Goal: Task Accomplishment & Management: Use online tool/utility

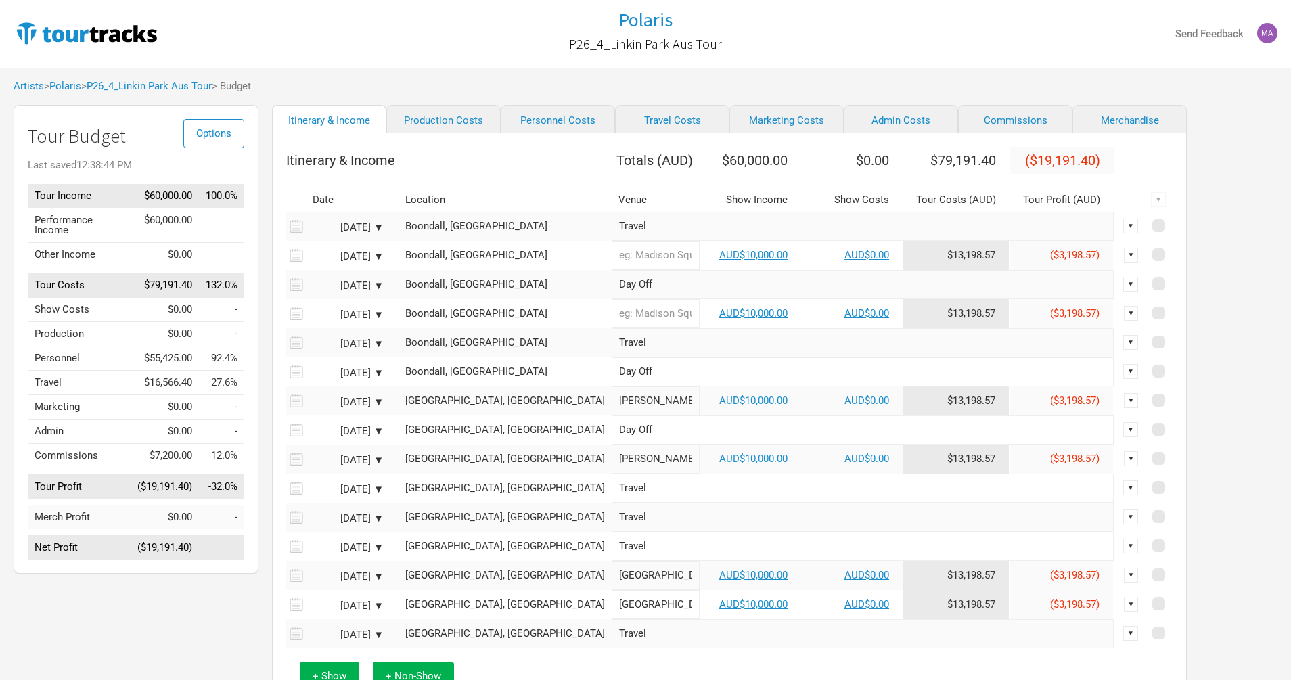
scroll to position [92, 0]
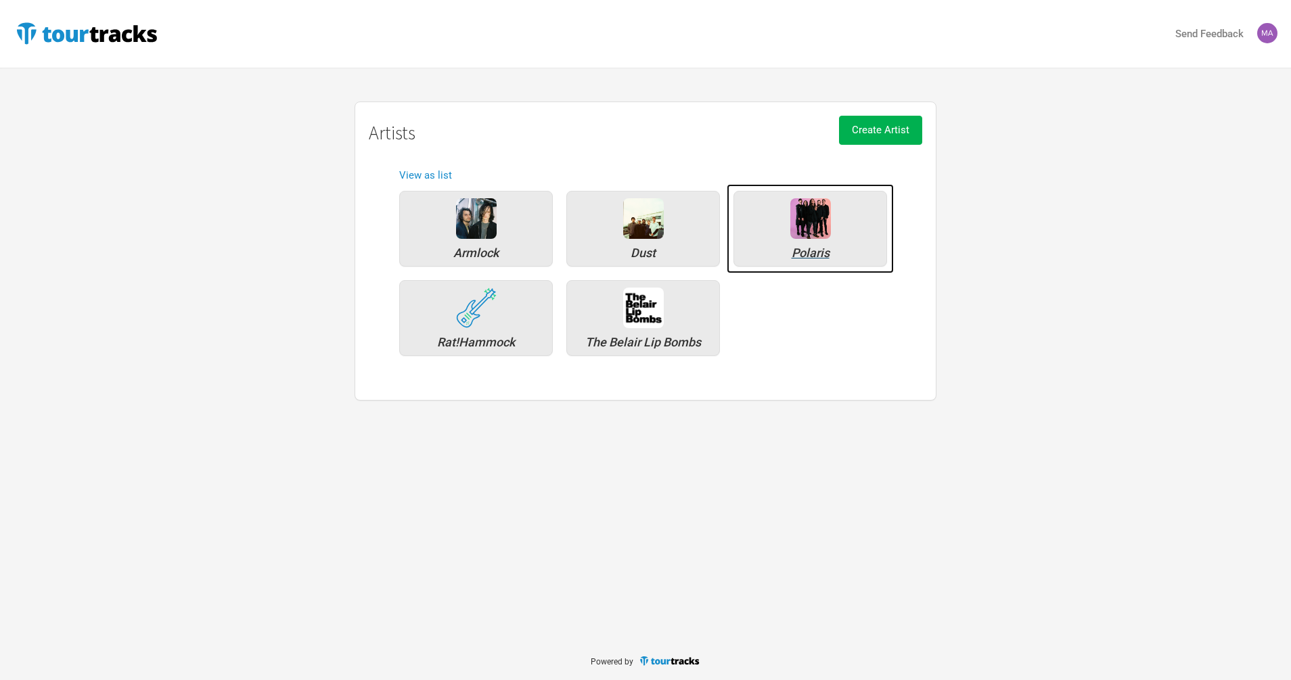
click at [829, 228] on div "Polaris" at bounding box center [810, 229] width 154 height 76
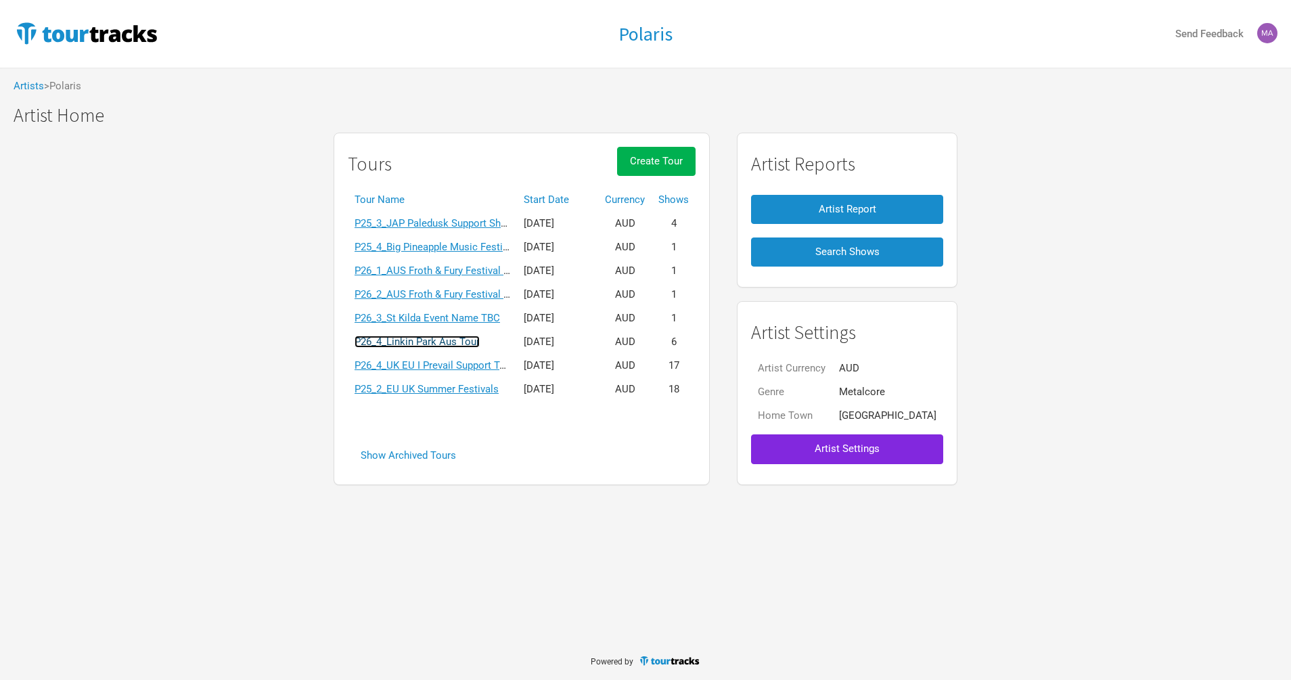
click at [392, 341] on link "P26_4_Linkin Park Aus Tour" at bounding box center [416, 342] width 125 height 12
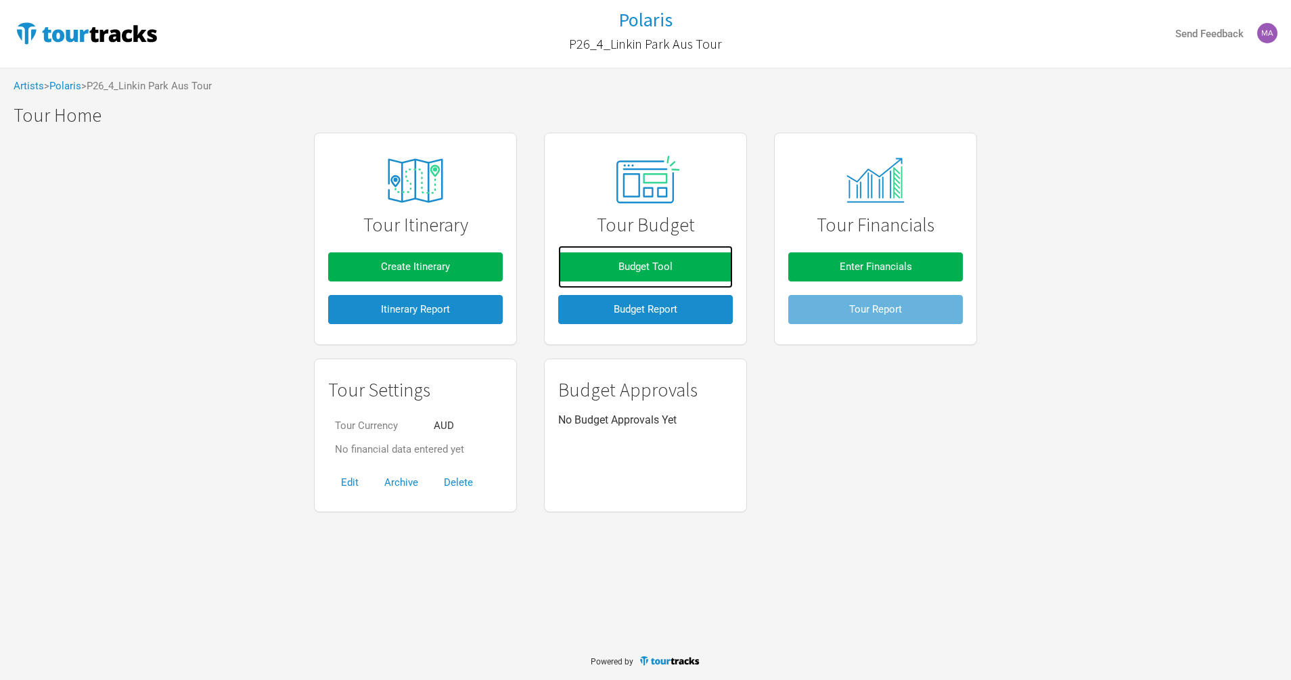
click at [627, 251] on link "Budget Tool" at bounding box center [645, 267] width 175 height 43
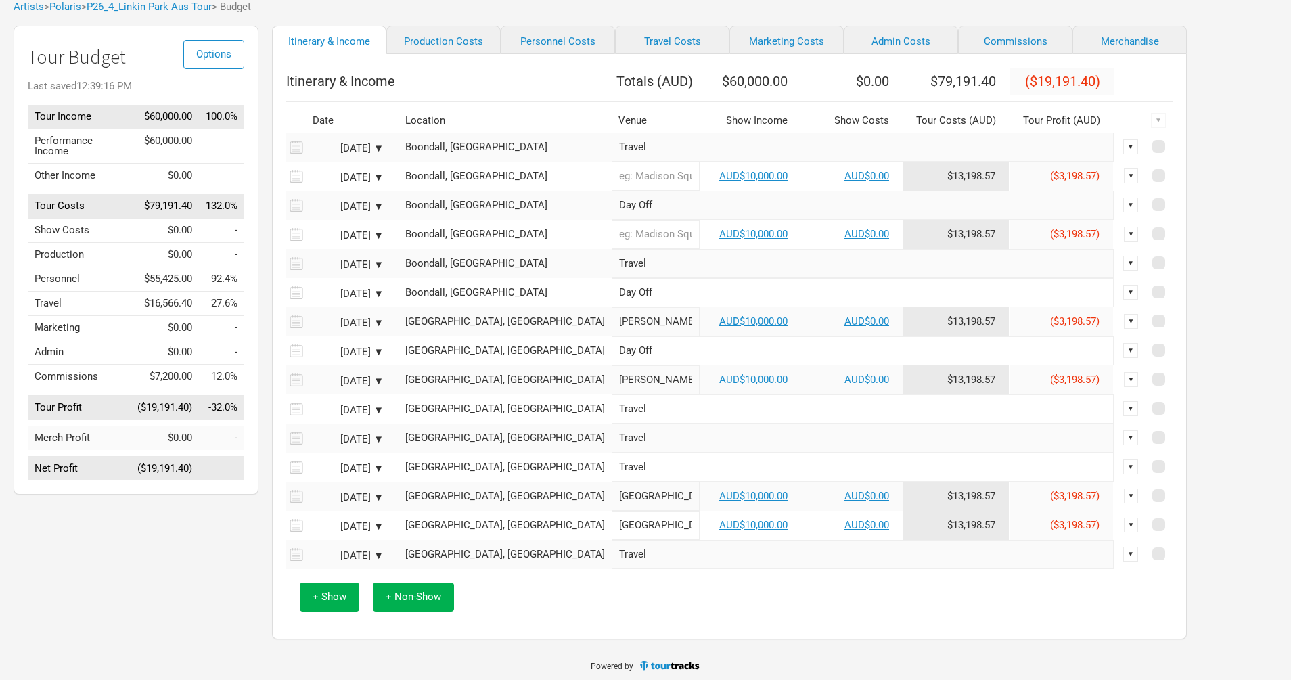
scroll to position [92, 0]
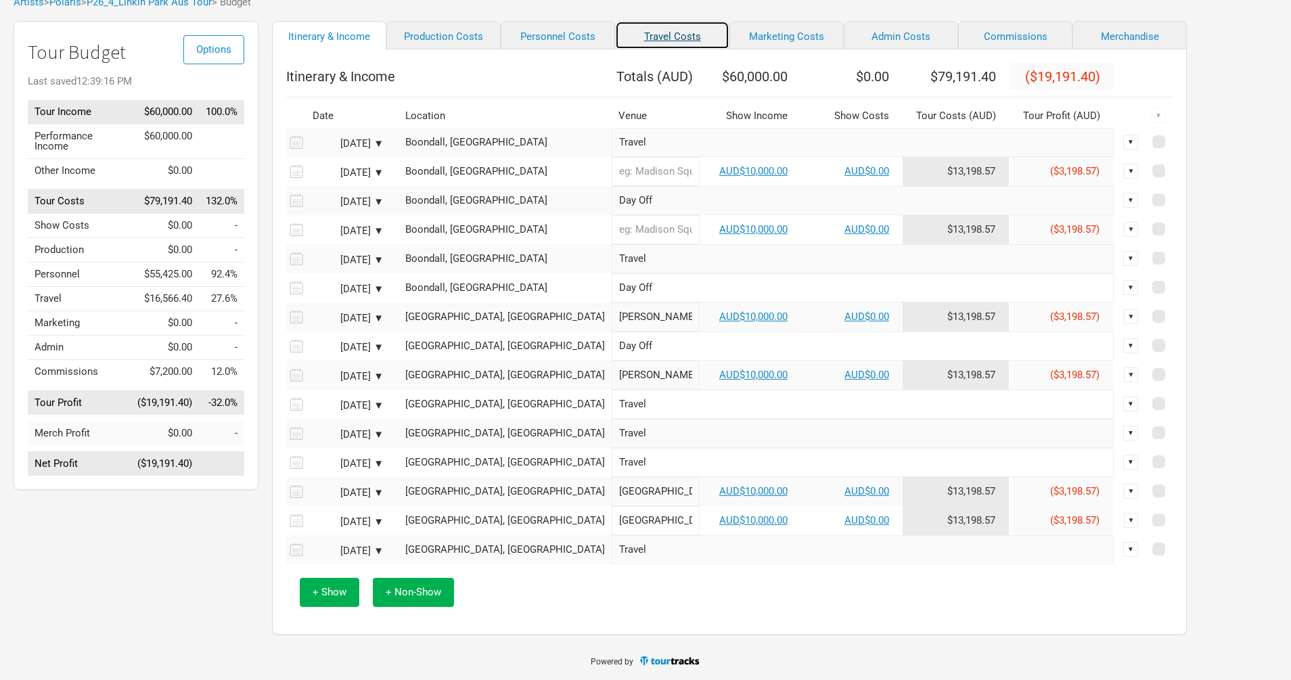
click at [632, 24] on link "Travel Costs" at bounding box center [672, 35] width 114 height 28
select select "Travel Estimates All"
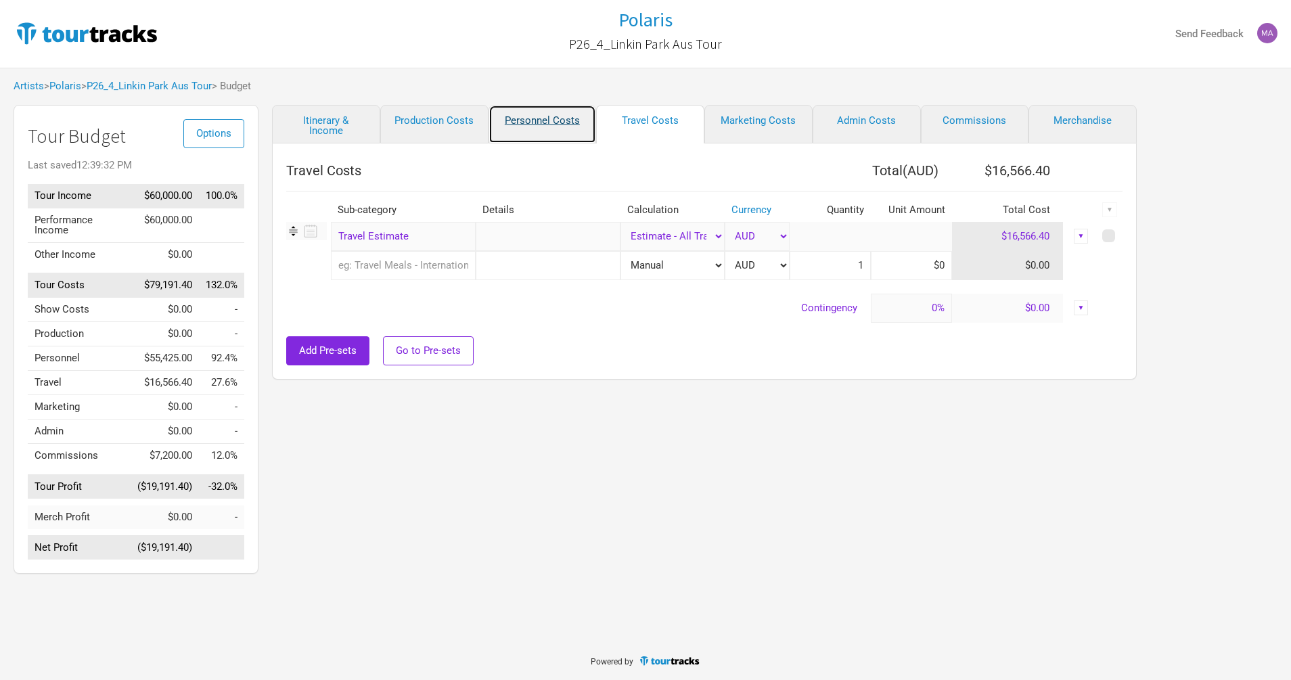
click at [534, 122] on link "Personnel Costs" at bounding box center [542, 124] width 108 height 39
select select "Shows"
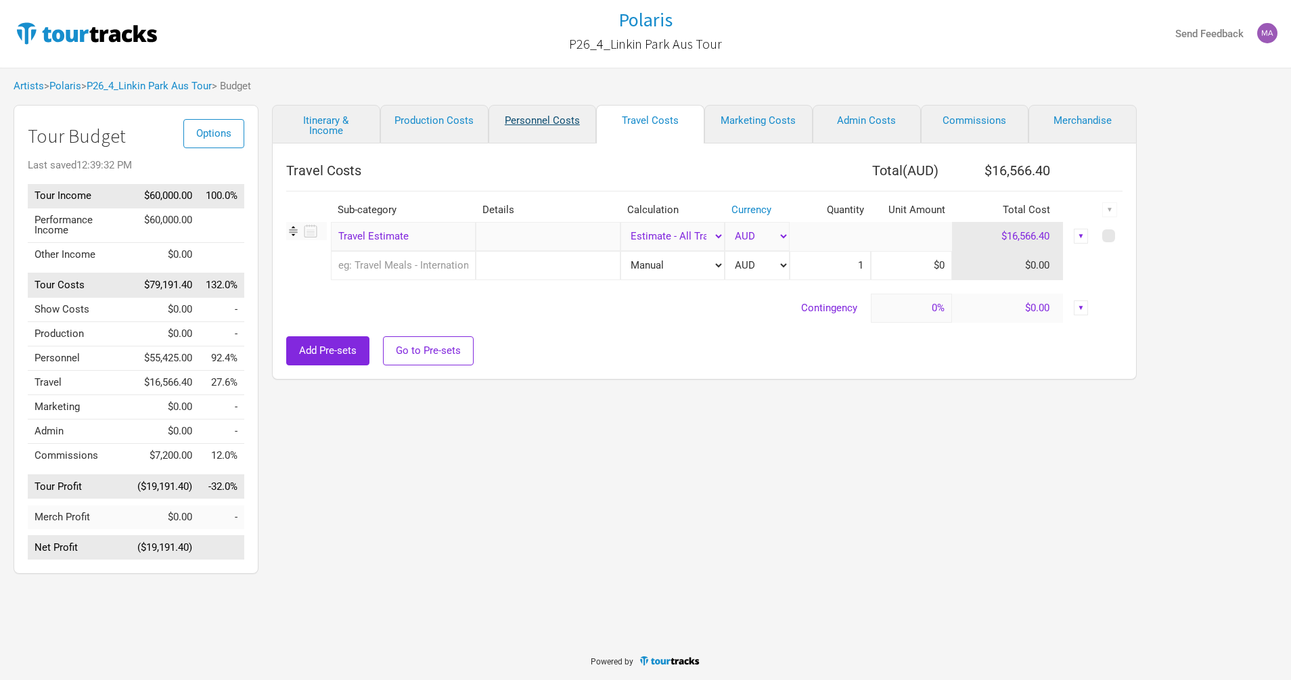
select select "Shows"
select select "Total Days"
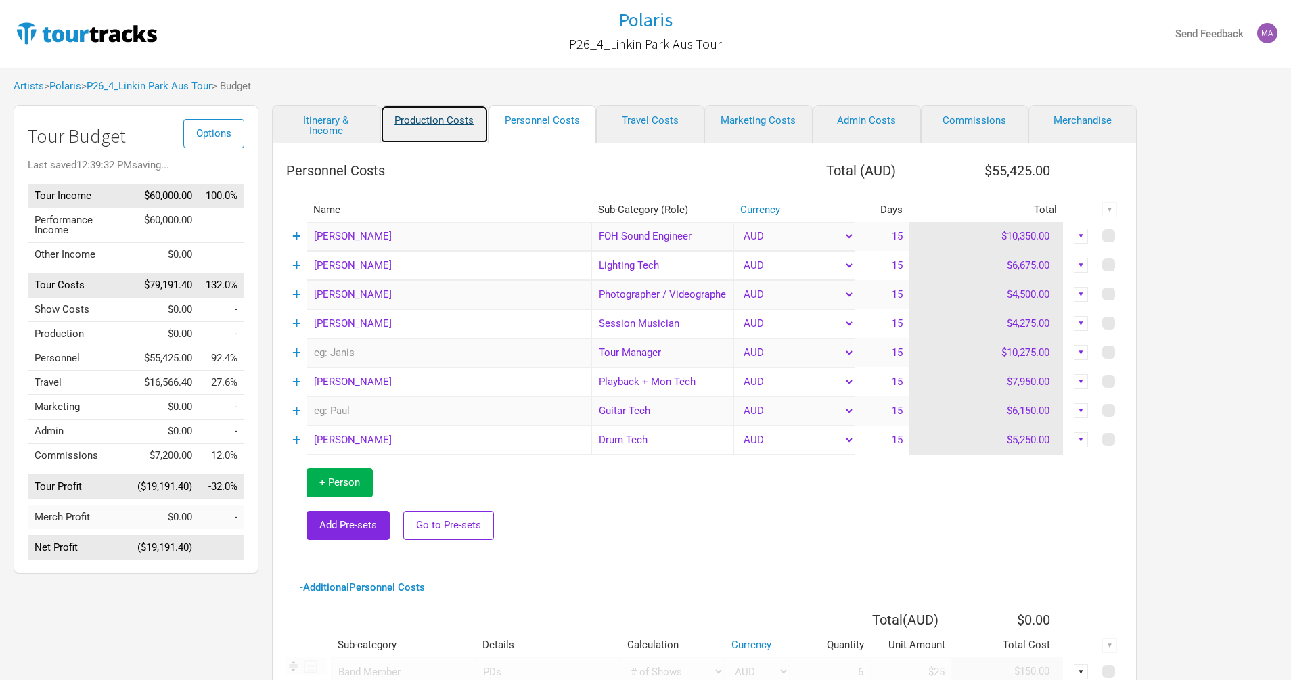
click at [438, 122] on link "Production Costs" at bounding box center [434, 124] width 108 height 39
select select "Shows"
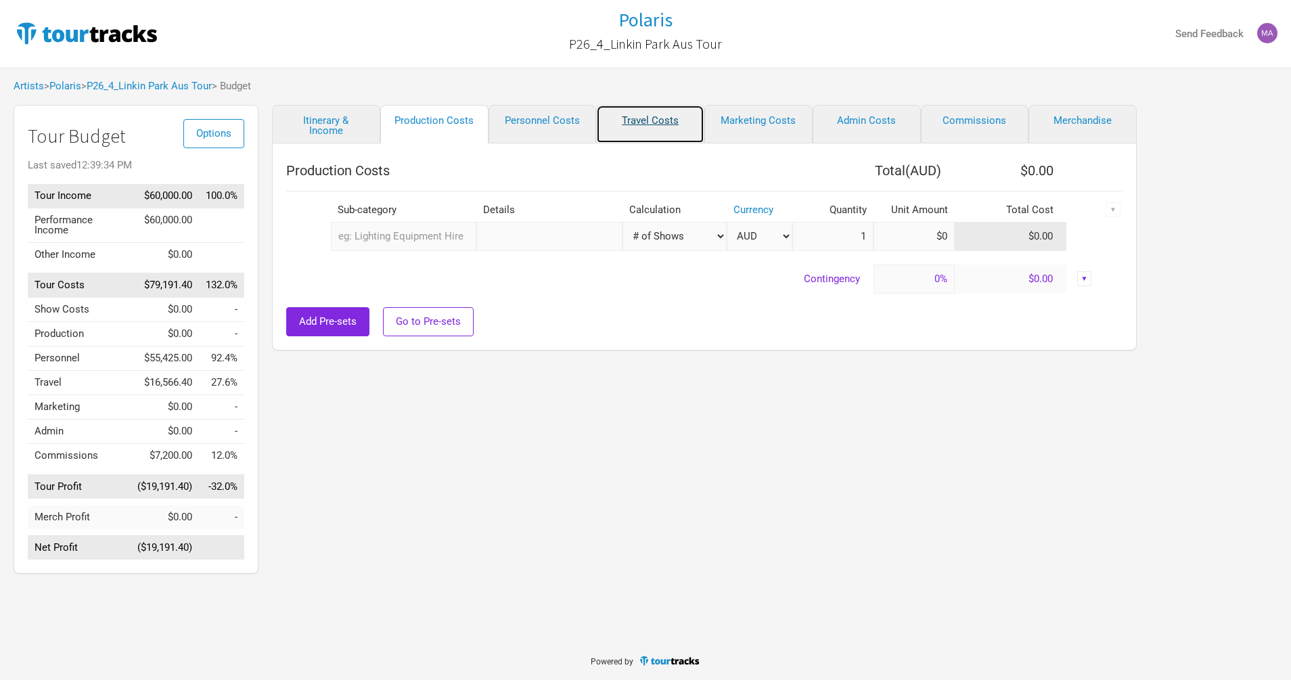
click at [631, 118] on link "Travel Costs" at bounding box center [650, 124] width 108 height 39
select select "Travel Estimates All"
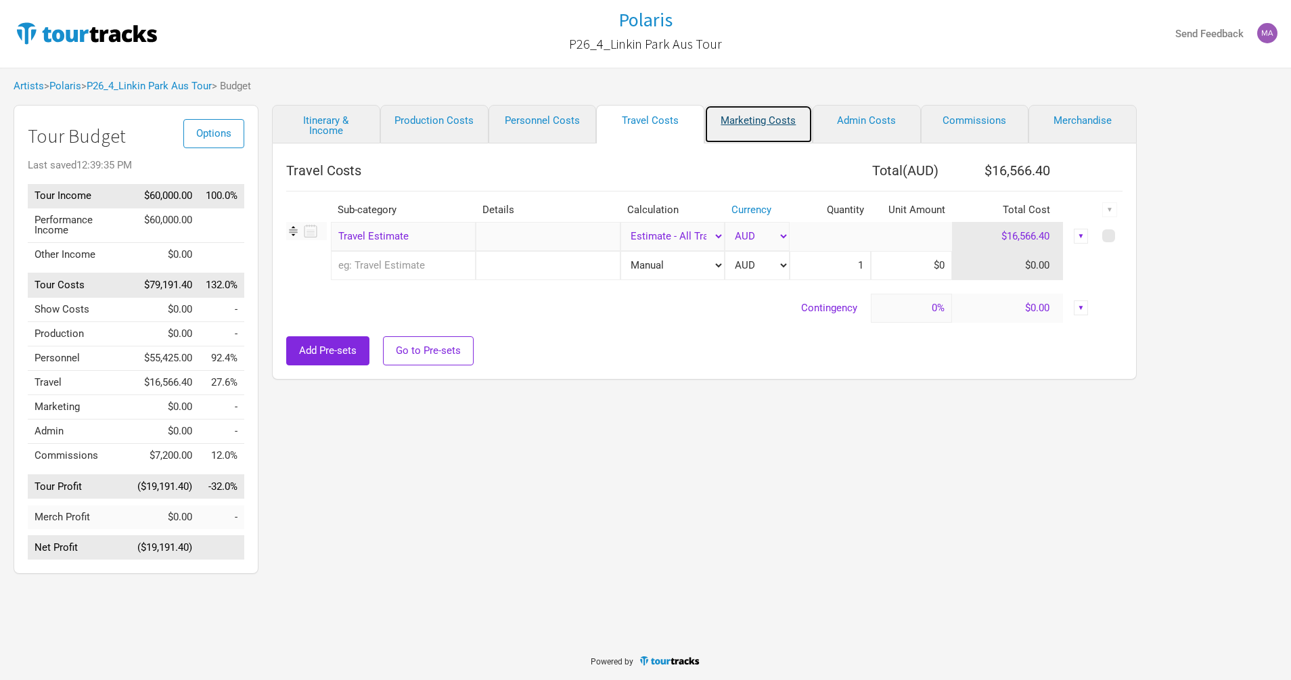
click at [741, 113] on link "Marketing Costs" at bounding box center [758, 124] width 108 height 39
select select "% of Gross"
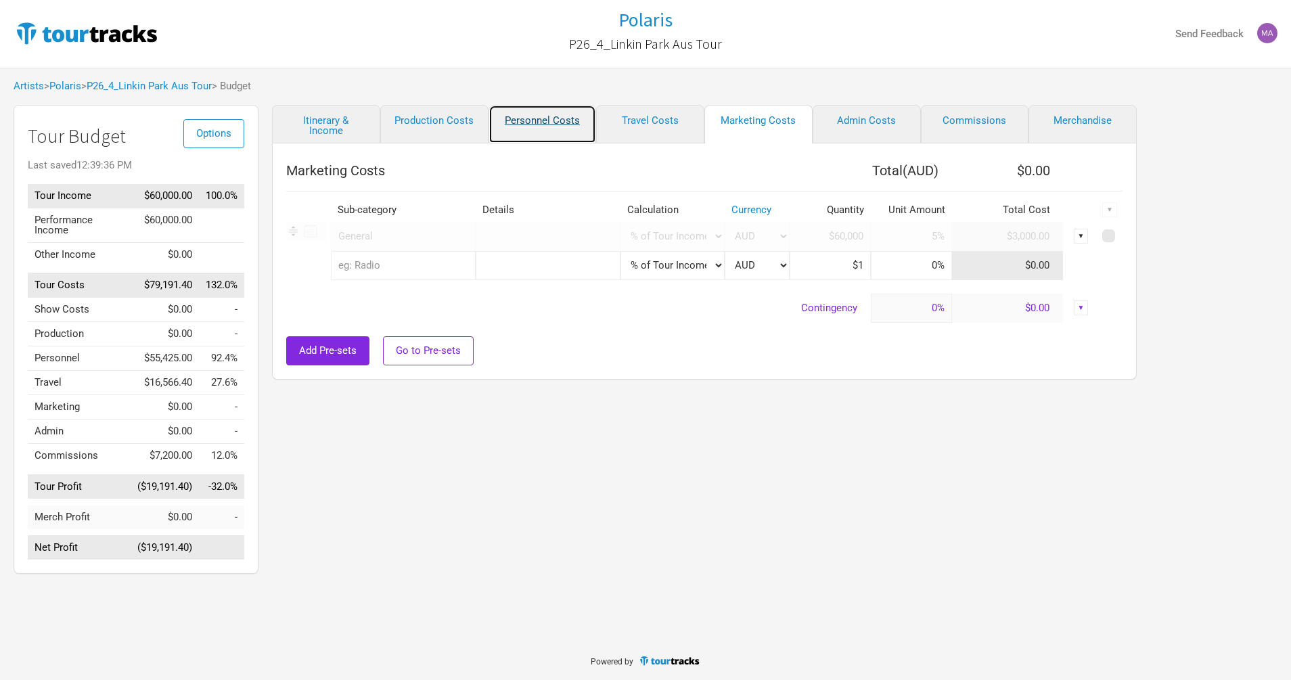
click at [539, 136] on link "Personnel Costs" at bounding box center [542, 124] width 108 height 39
select select "Shows"
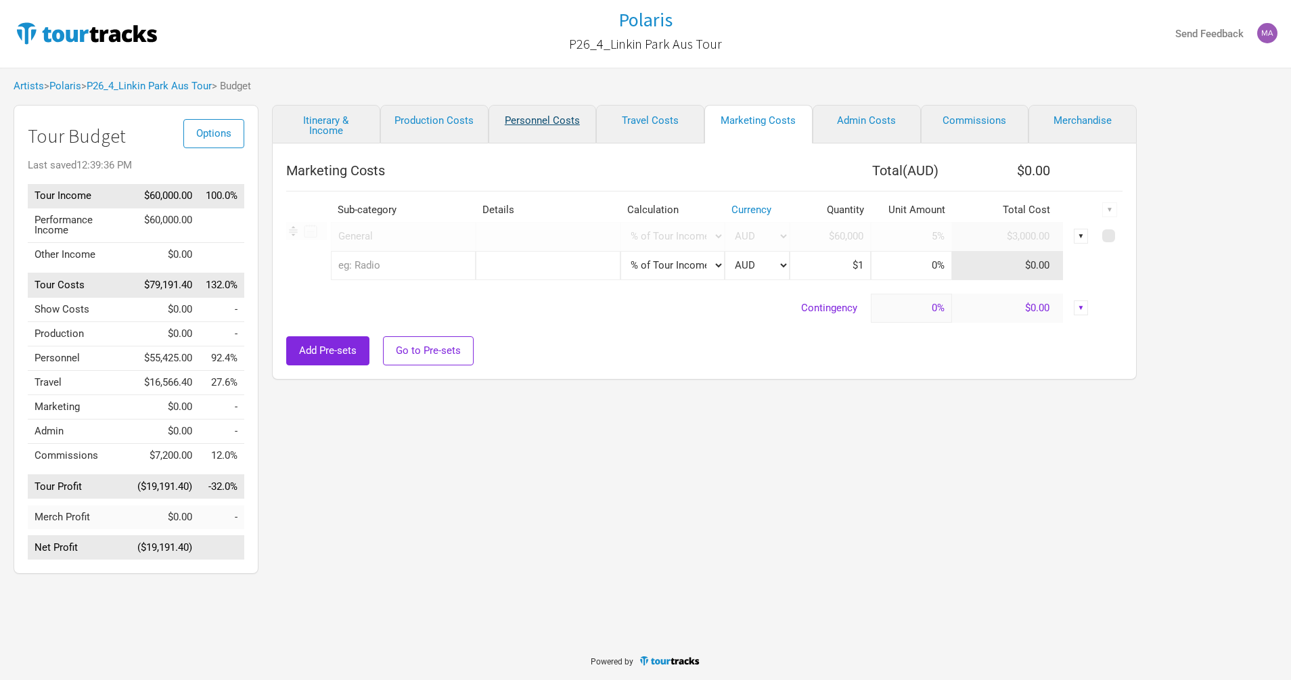
select select "Shows"
select select "Total Days"
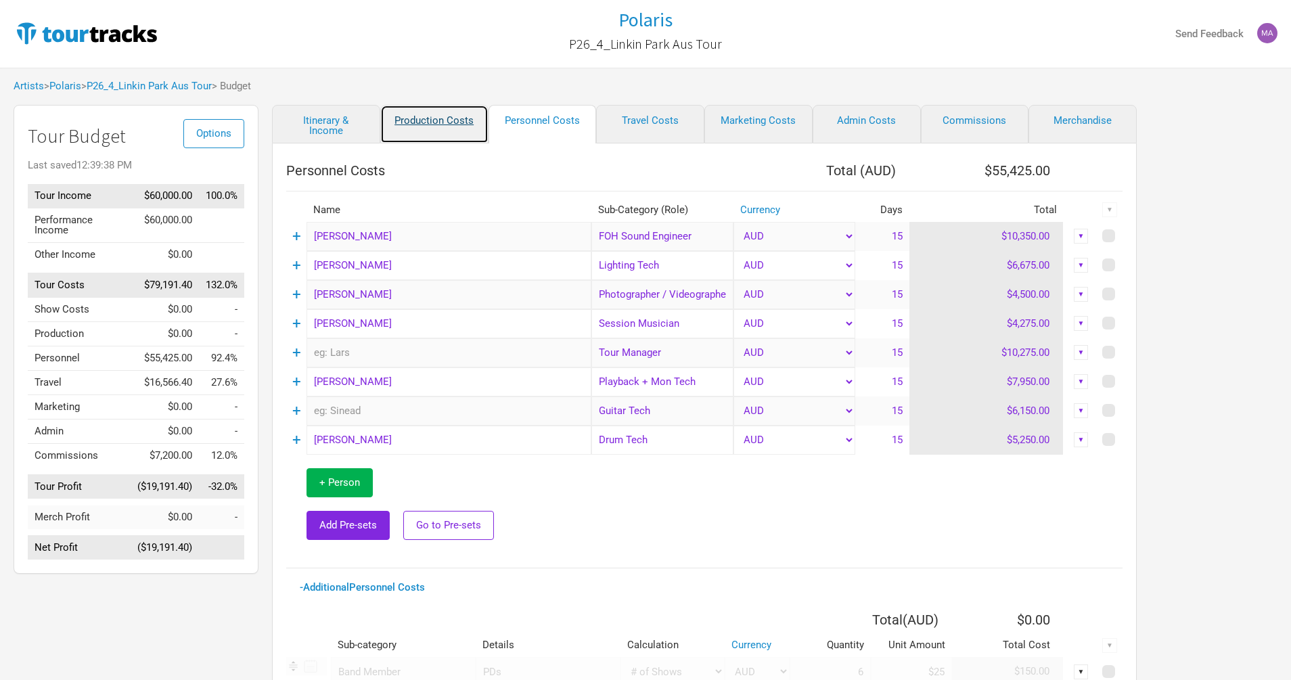
click at [446, 120] on link "Production Costs" at bounding box center [434, 124] width 108 height 39
select select "Shows"
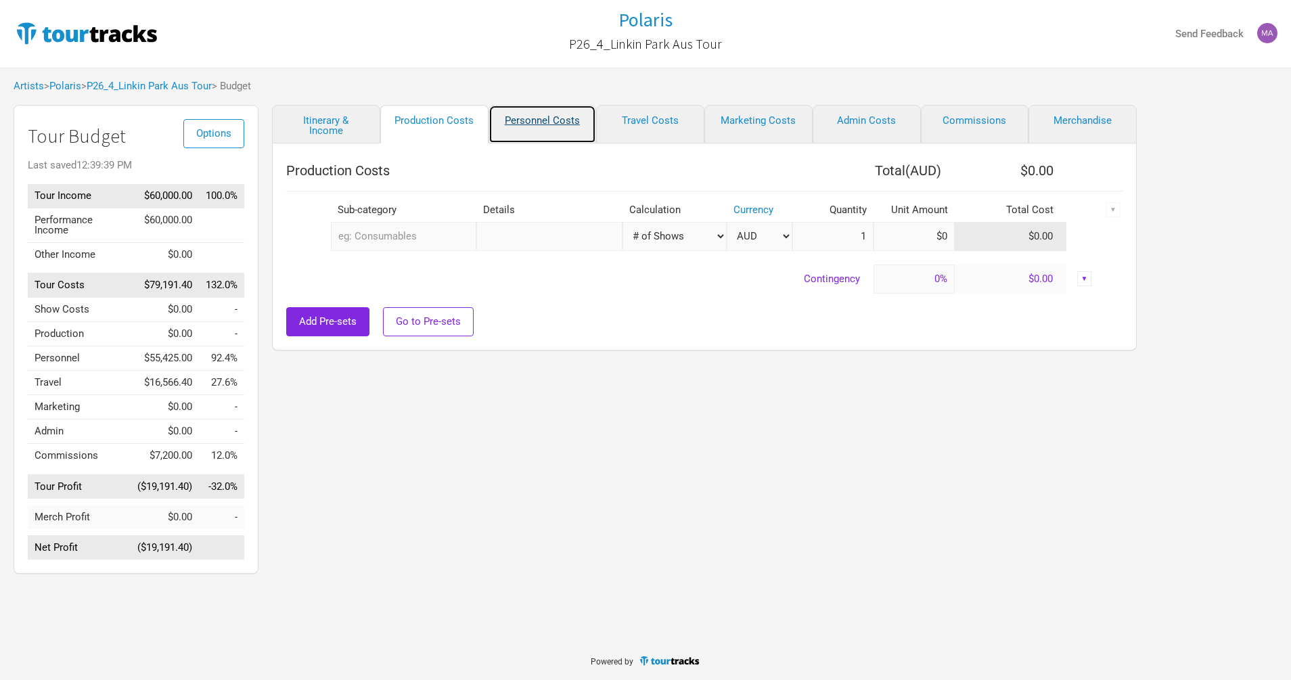
click at [547, 126] on link "Personnel Costs" at bounding box center [542, 124] width 108 height 39
select select "Shows"
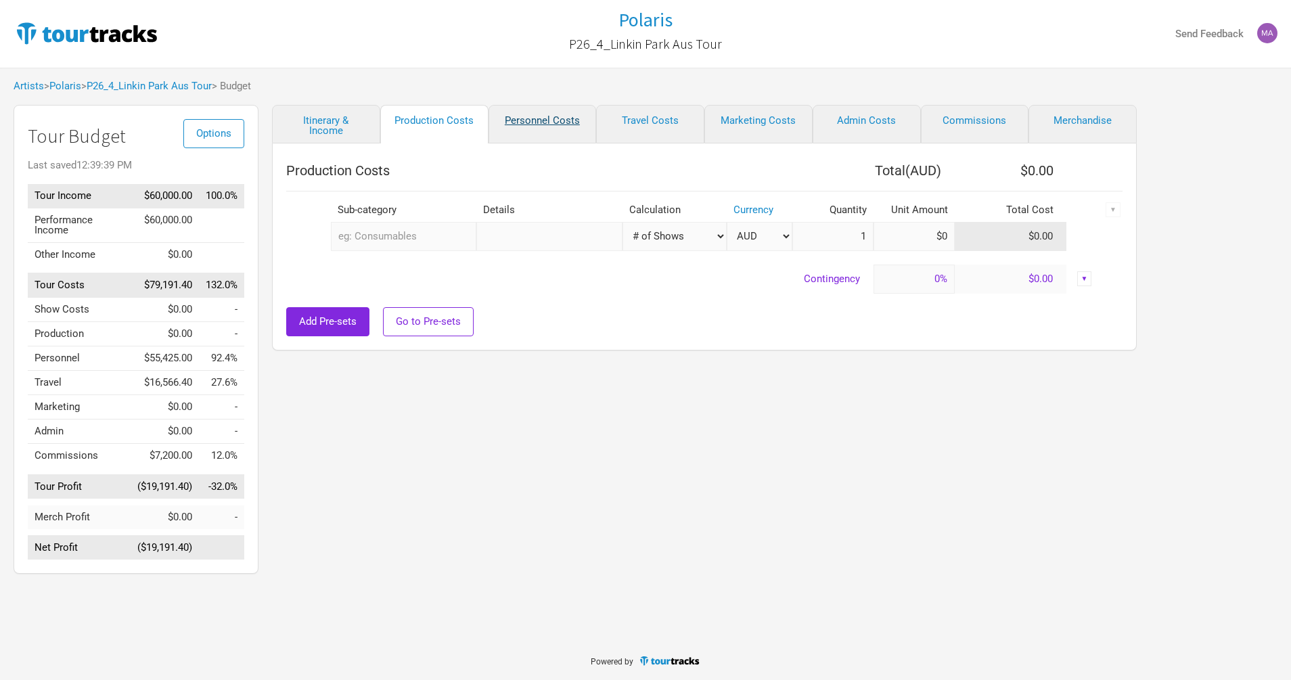
select select "Shows"
select select "Total Days"
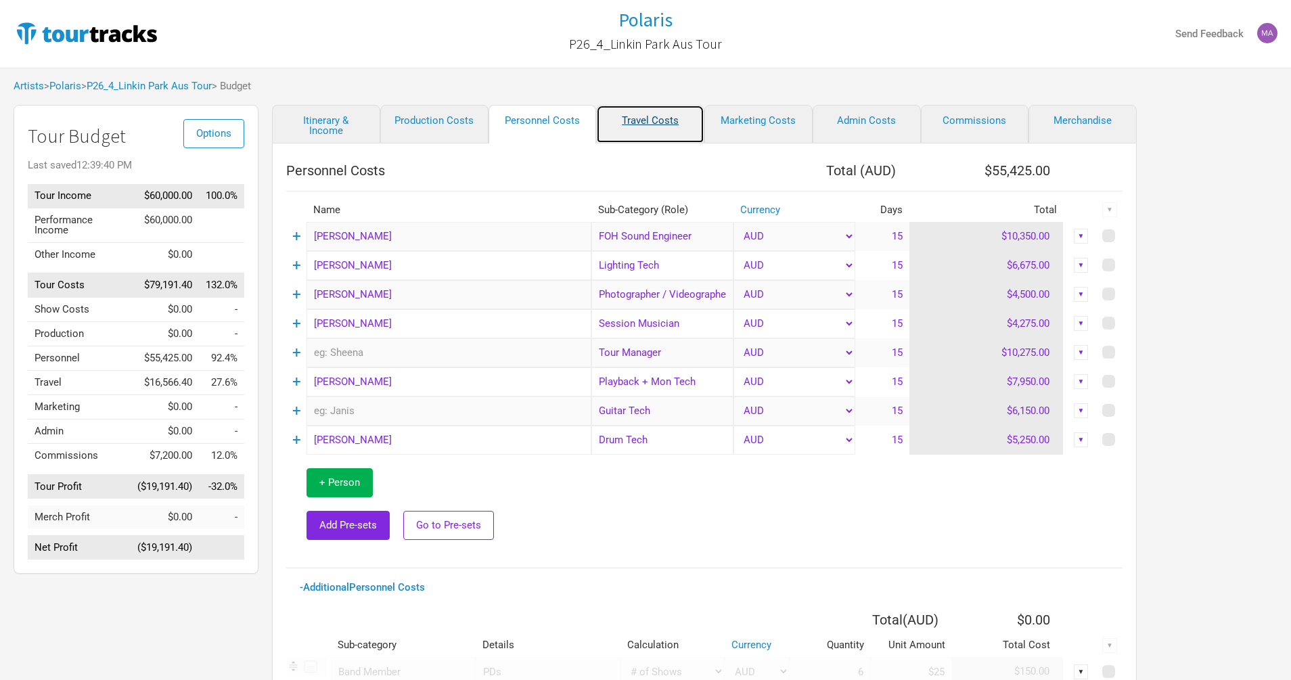
click at [633, 118] on link "Travel Costs" at bounding box center [650, 124] width 108 height 39
select select "Travel Estimates All"
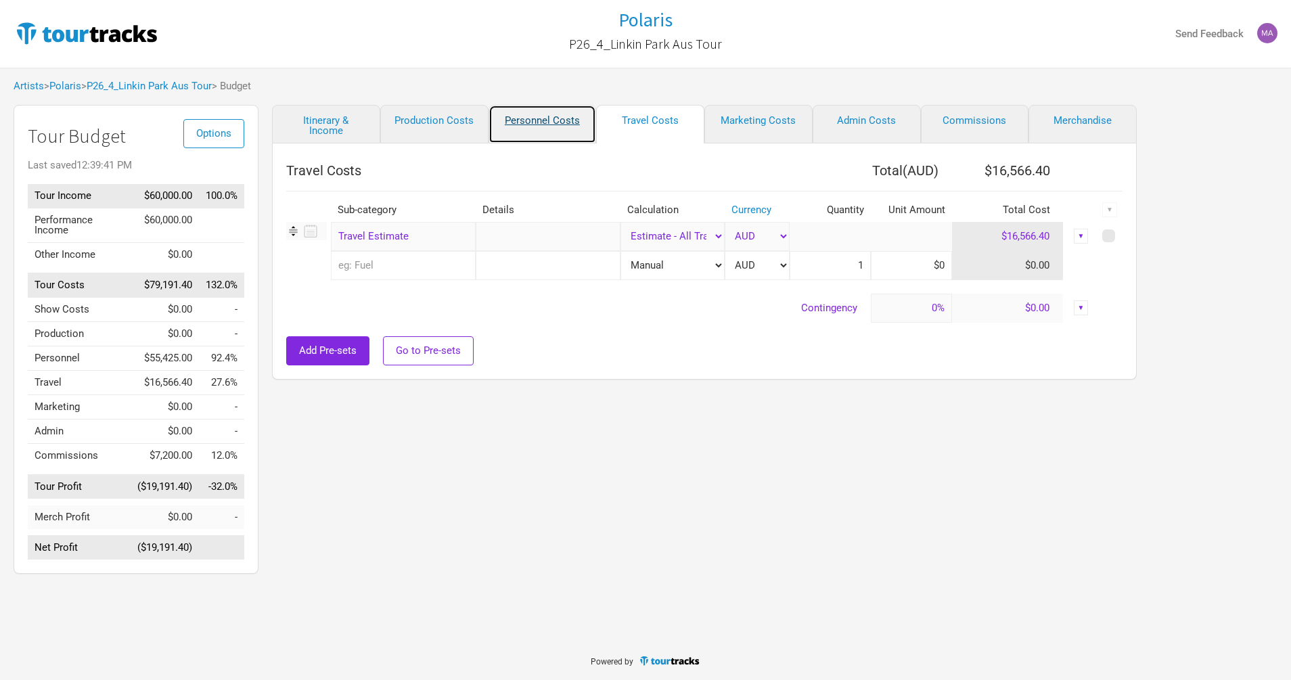
click at [573, 123] on link "Personnel Costs" at bounding box center [542, 124] width 108 height 39
select select "Shows"
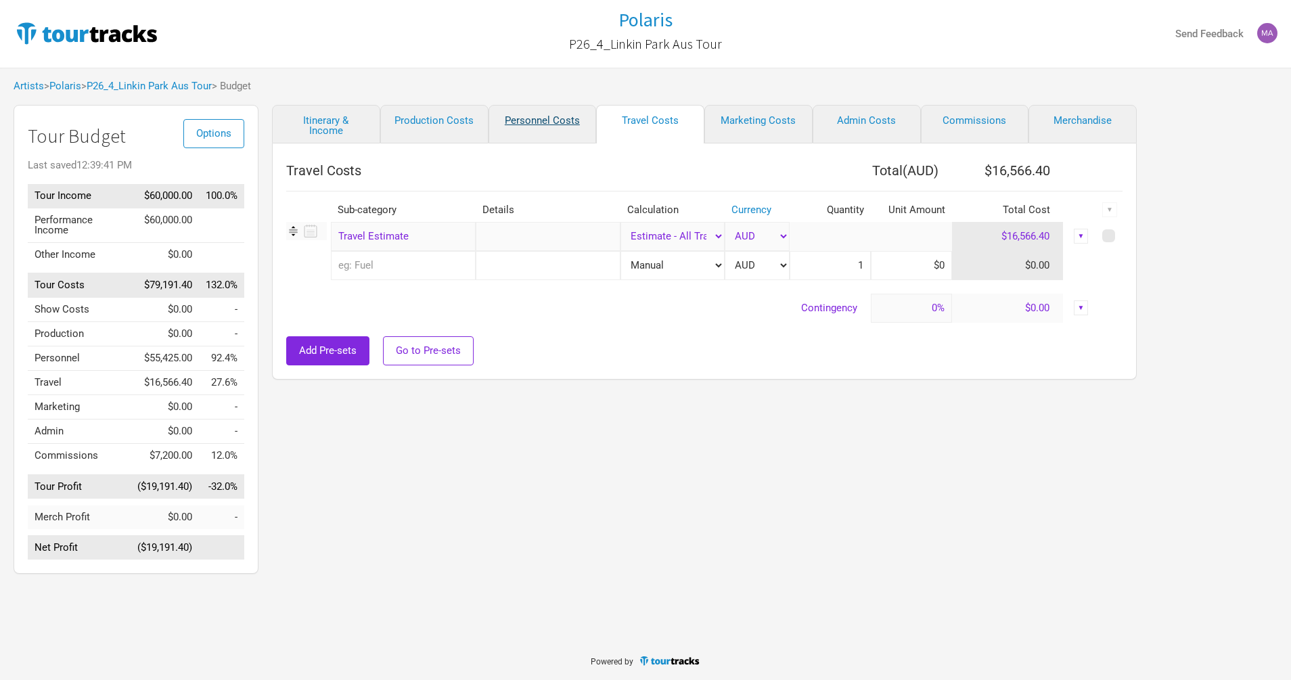
select select "Shows"
select select "Total Days"
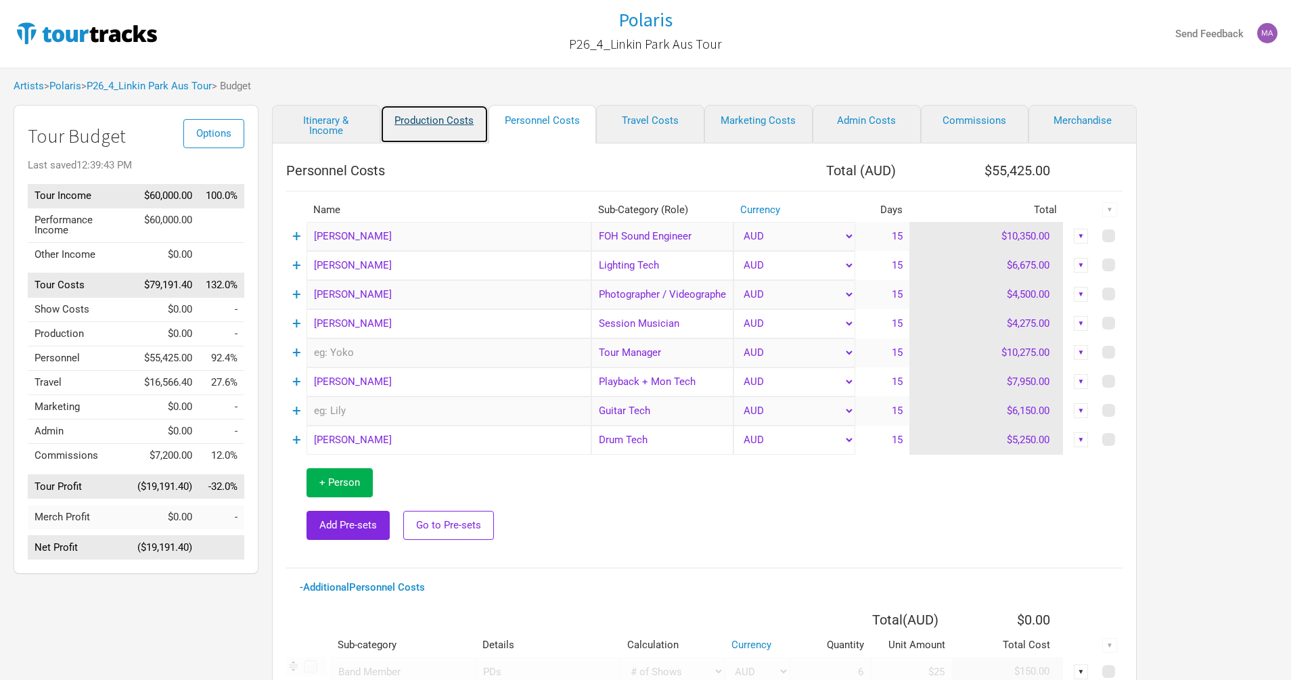
click at [453, 120] on link "Production Costs" at bounding box center [434, 124] width 108 height 39
select select "Shows"
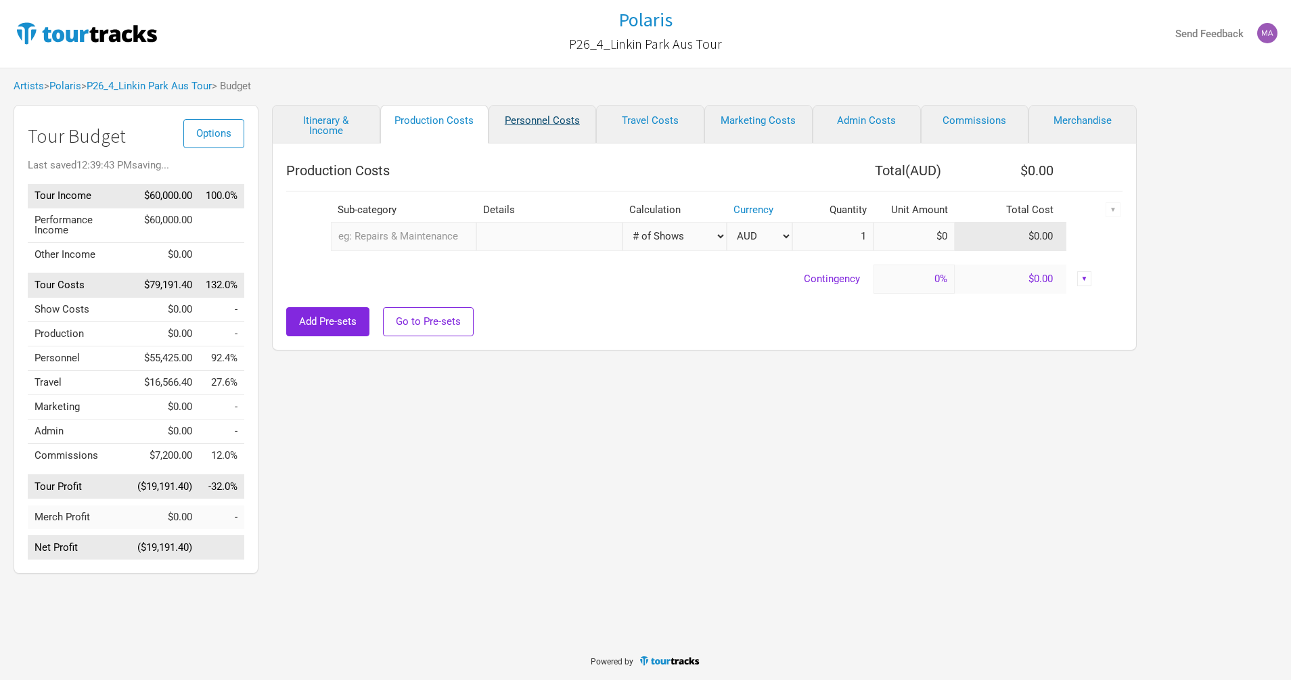
select select "Shows"
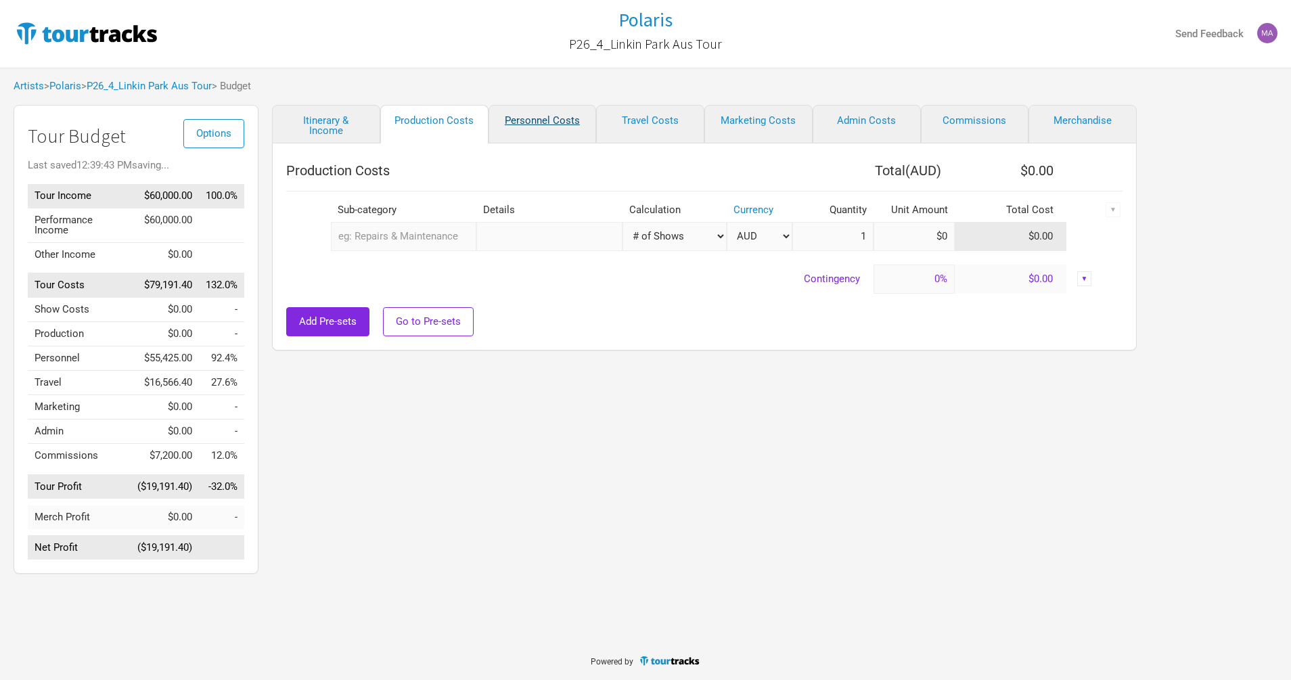
select select "Total Days"
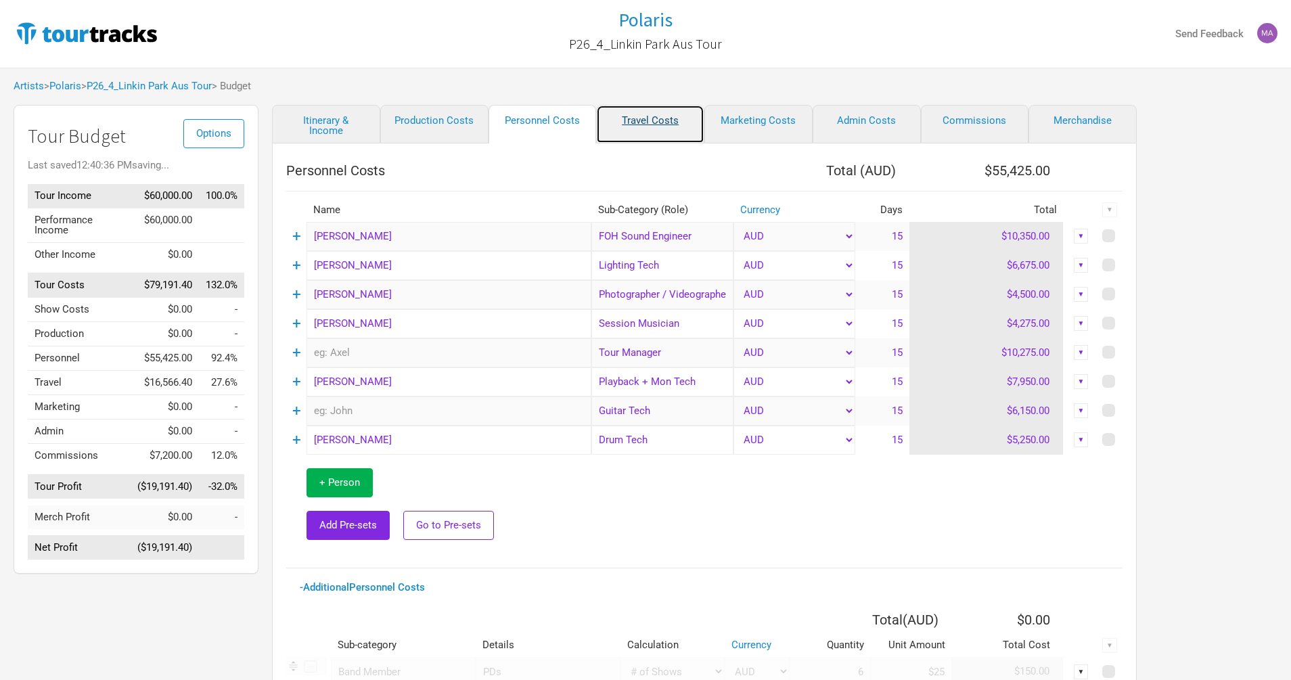
click at [642, 120] on link "Travel Costs" at bounding box center [650, 124] width 108 height 39
select select "Travel Estimates All"
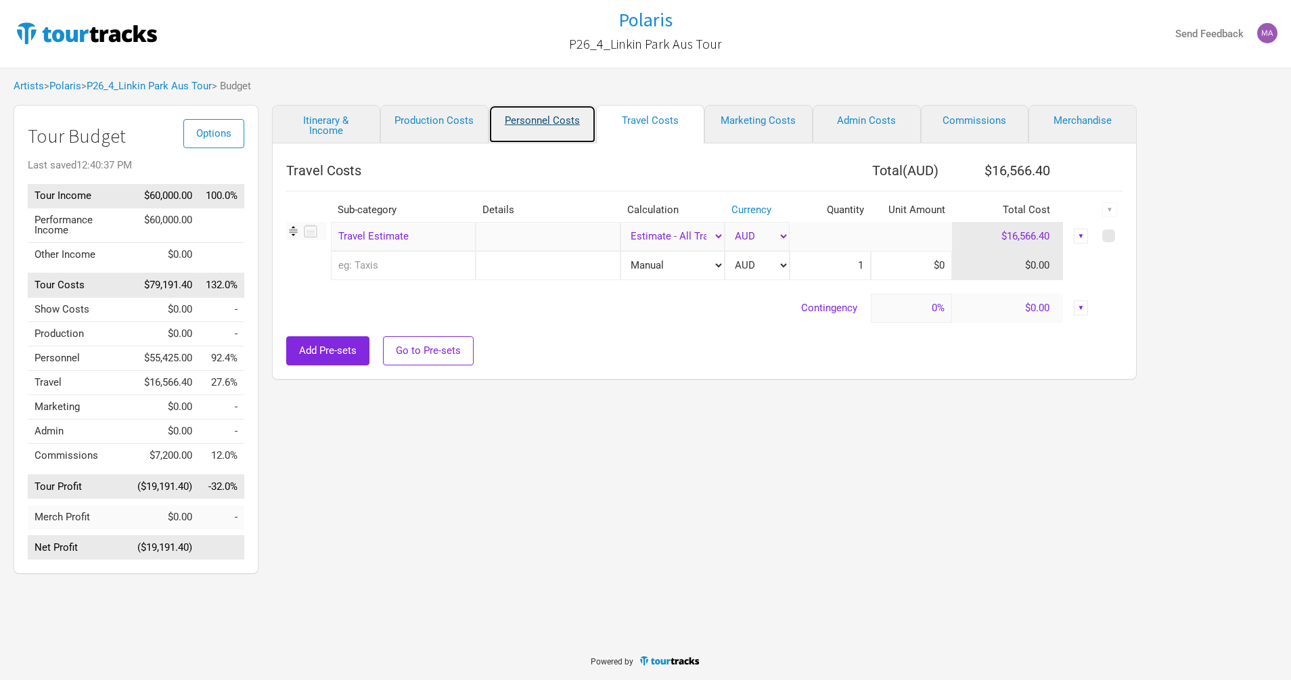
click at [559, 129] on link "Personnel Costs" at bounding box center [542, 124] width 108 height 39
select select "Shows"
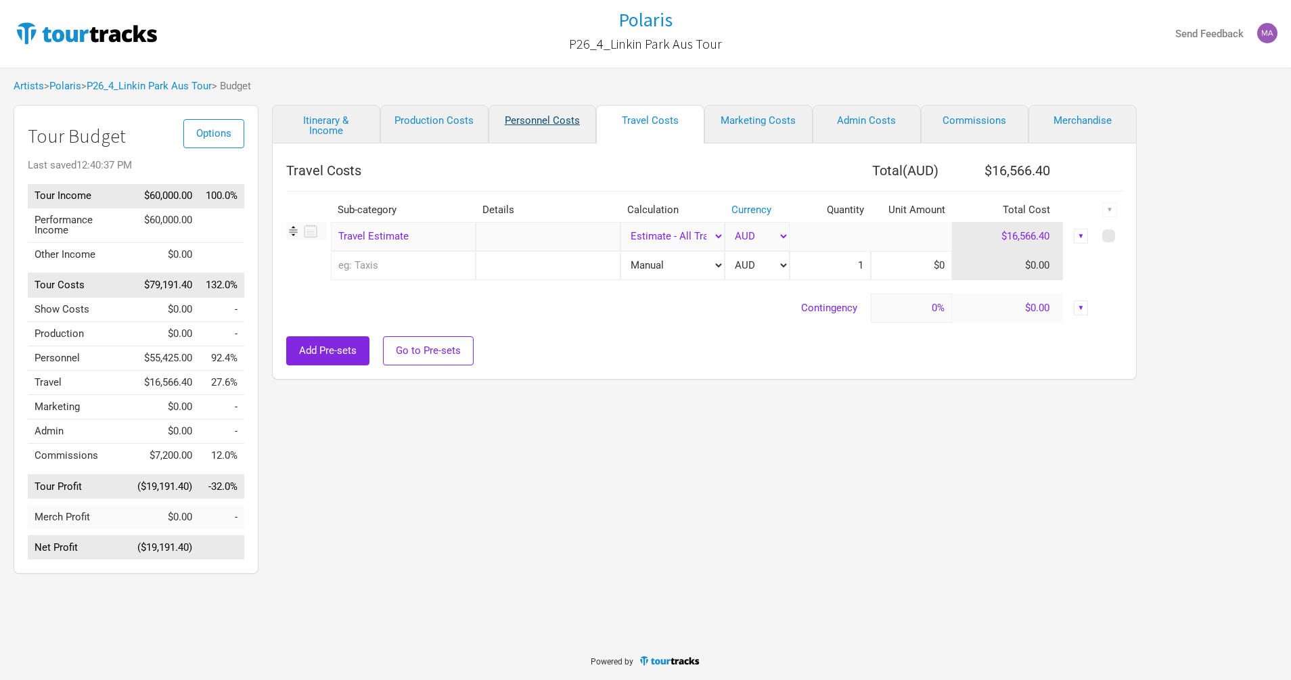
select select "Shows"
select select "Total Days"
